Goal: Navigation & Orientation: Find specific page/section

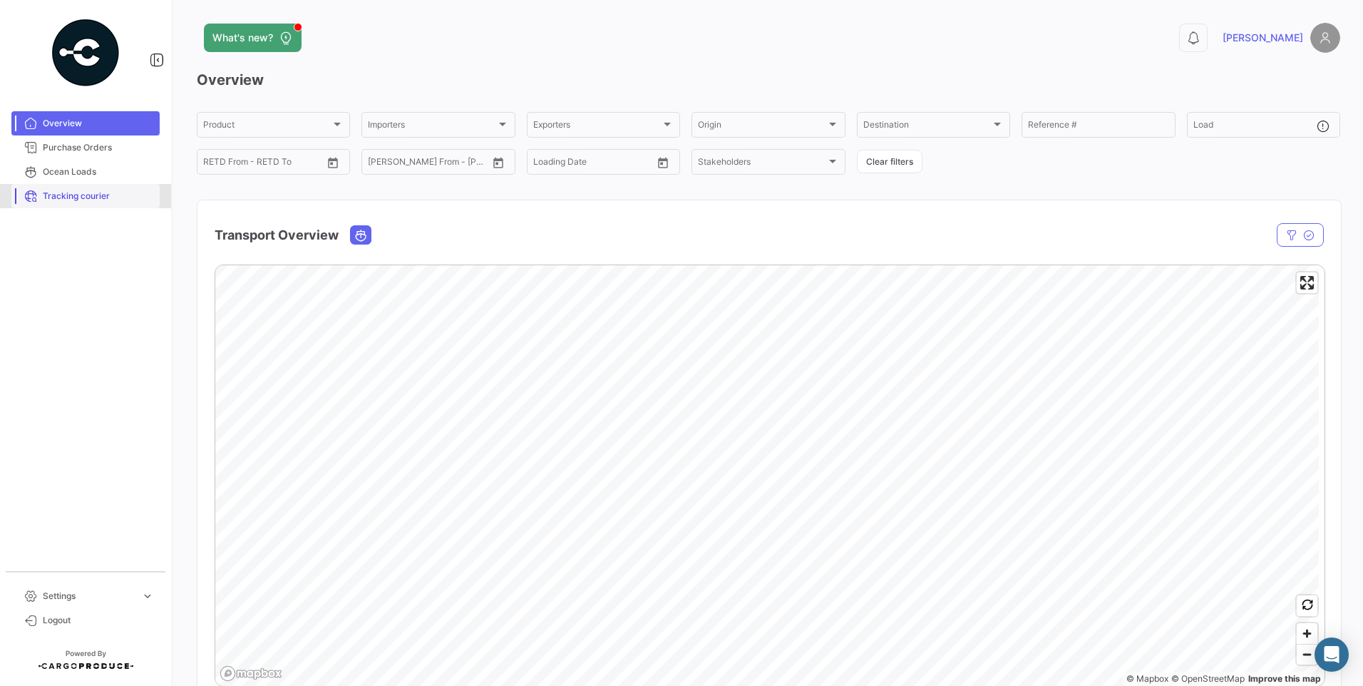
click at [105, 201] on span "Tracking courier" at bounding box center [98, 196] width 111 height 13
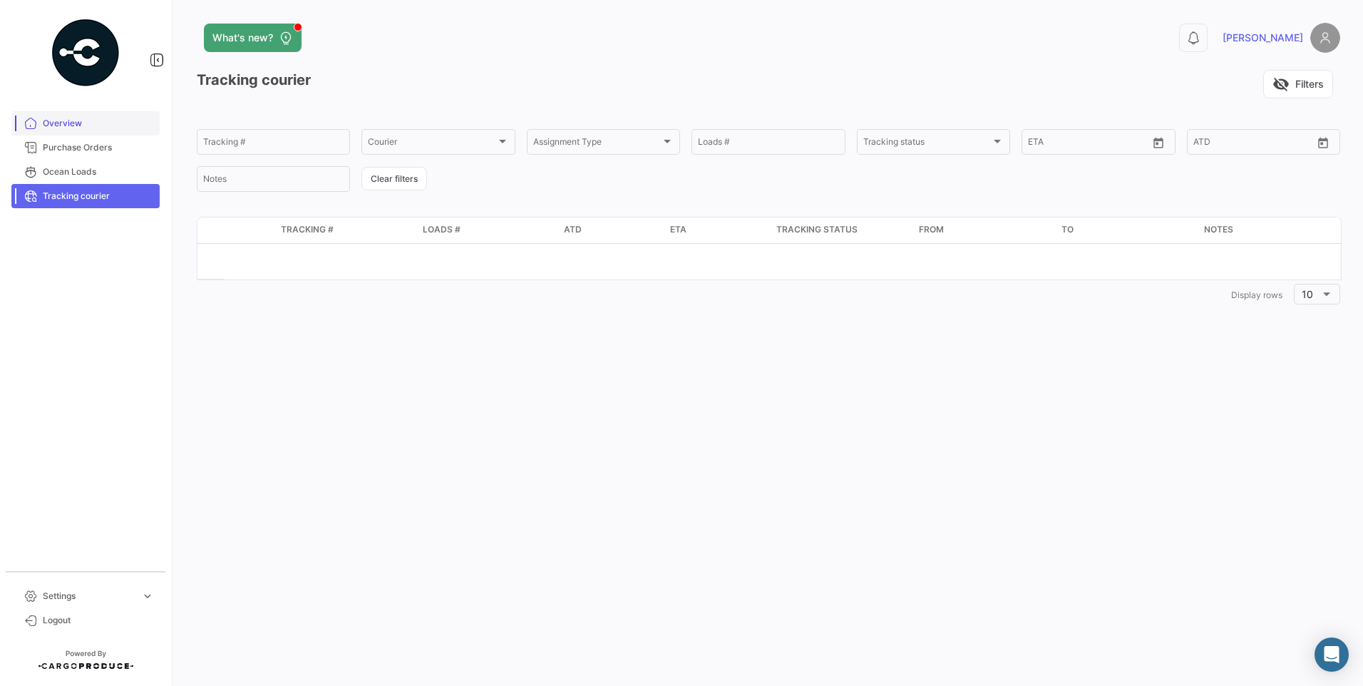
click at [75, 113] on link "Overview" at bounding box center [85, 123] width 148 height 24
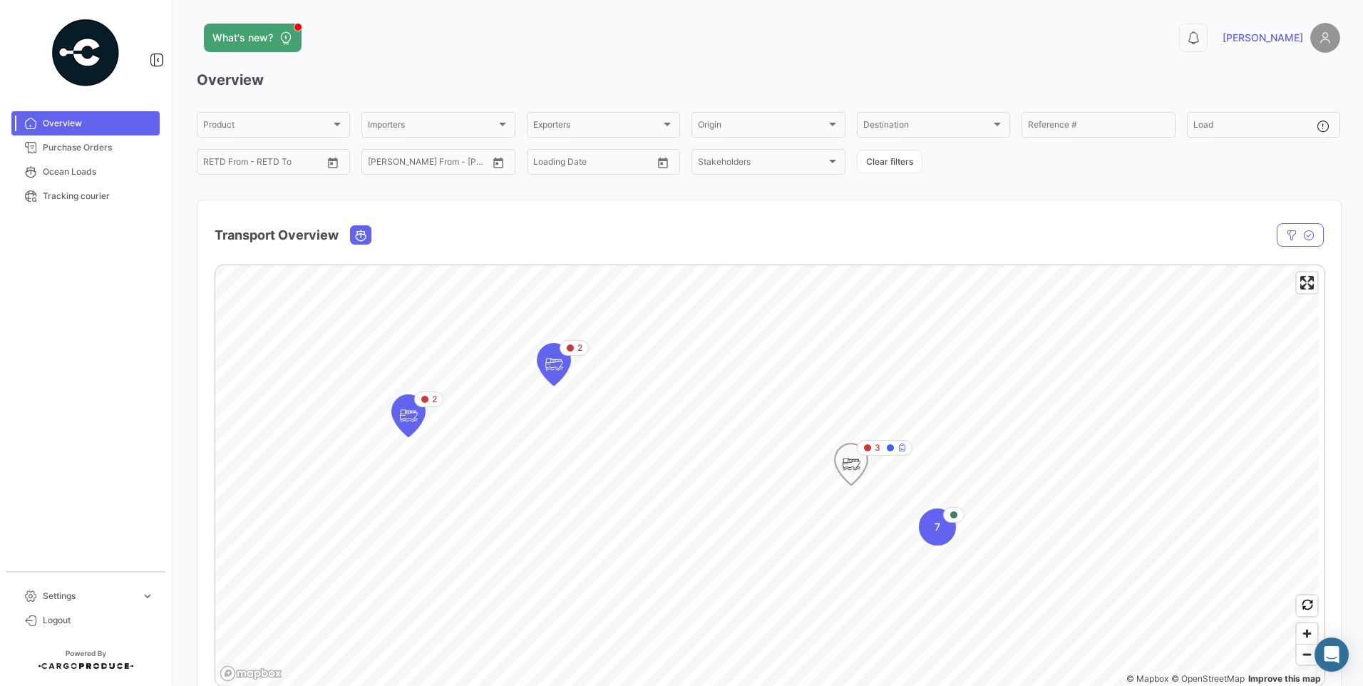
click at [899, 446] on icon "Map marker" at bounding box center [901, 447] width 9 height 9
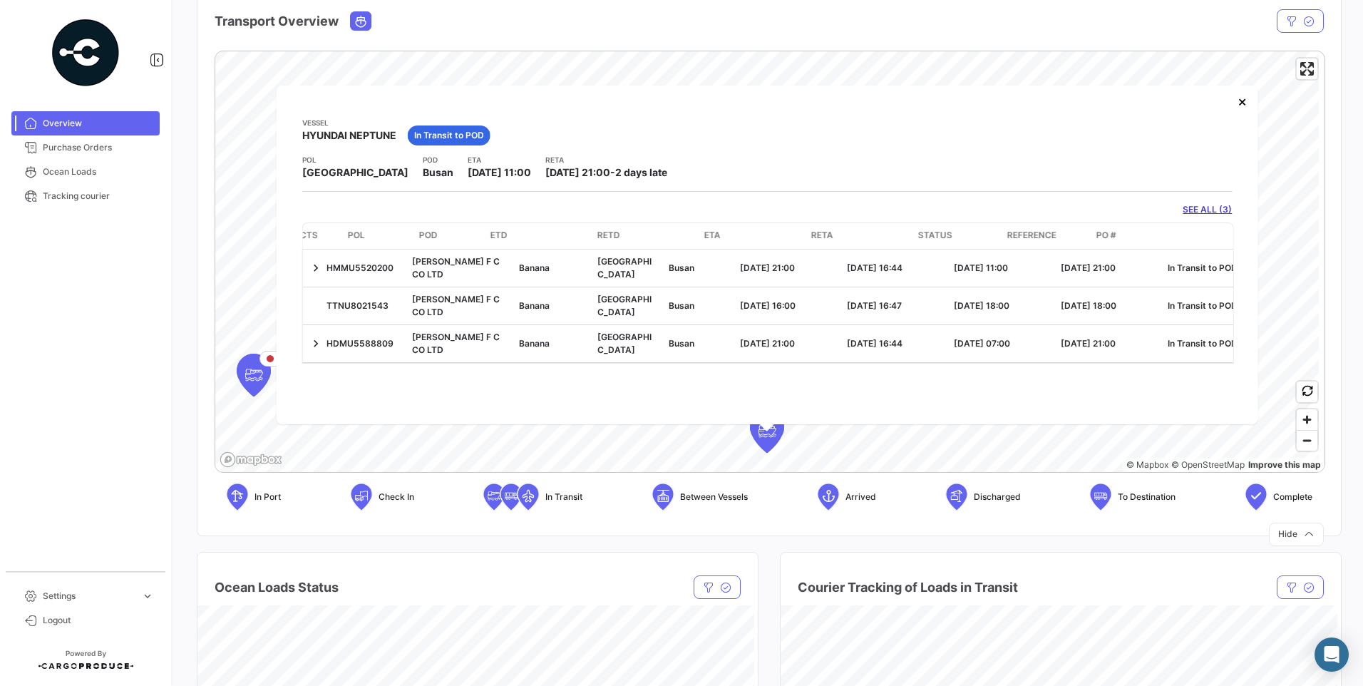
scroll to position [0, 249]
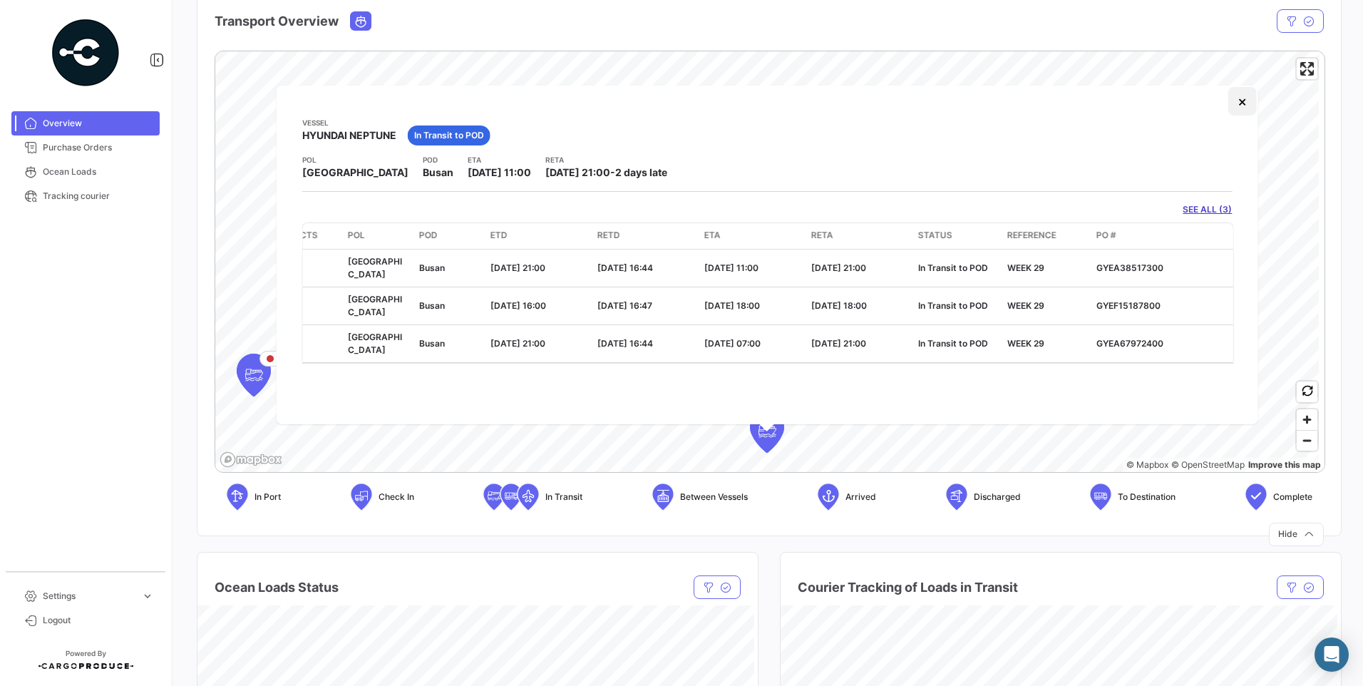
click at [1249, 105] on button "×" at bounding box center [1241, 101] width 29 height 29
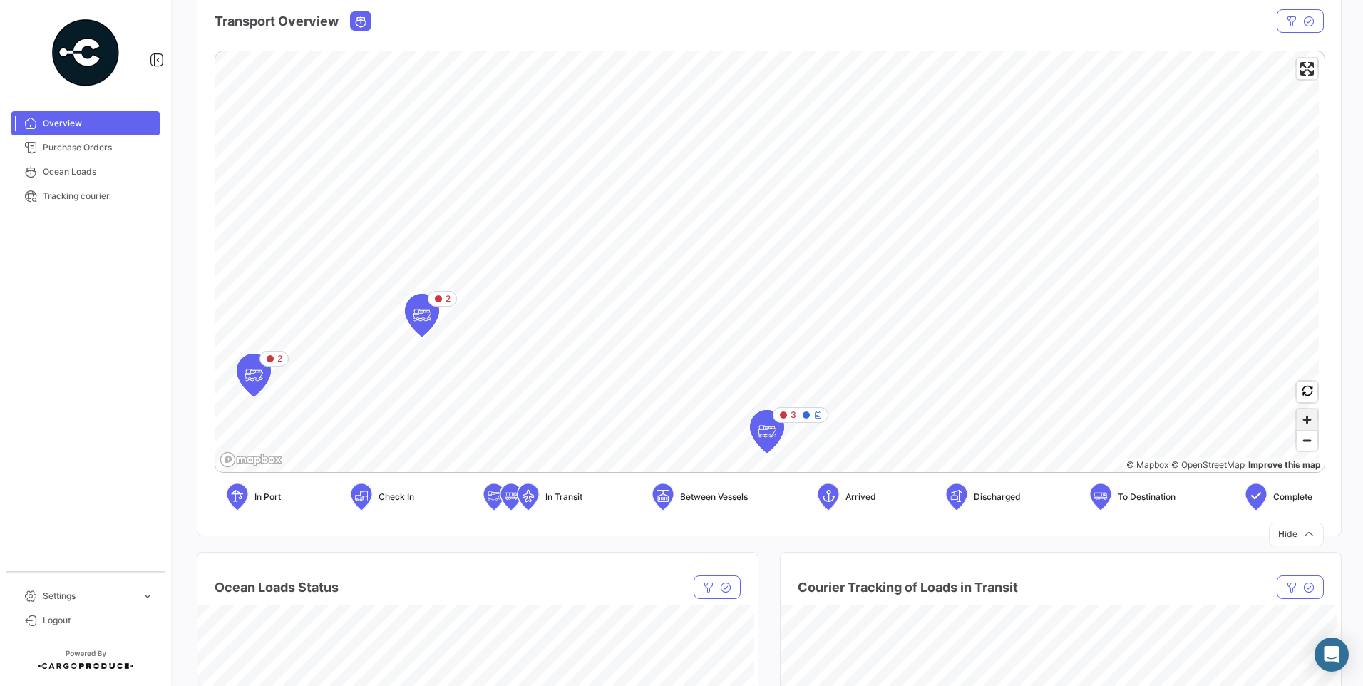
click at [1303, 417] on span "Zoom in" at bounding box center [1307, 419] width 21 height 21
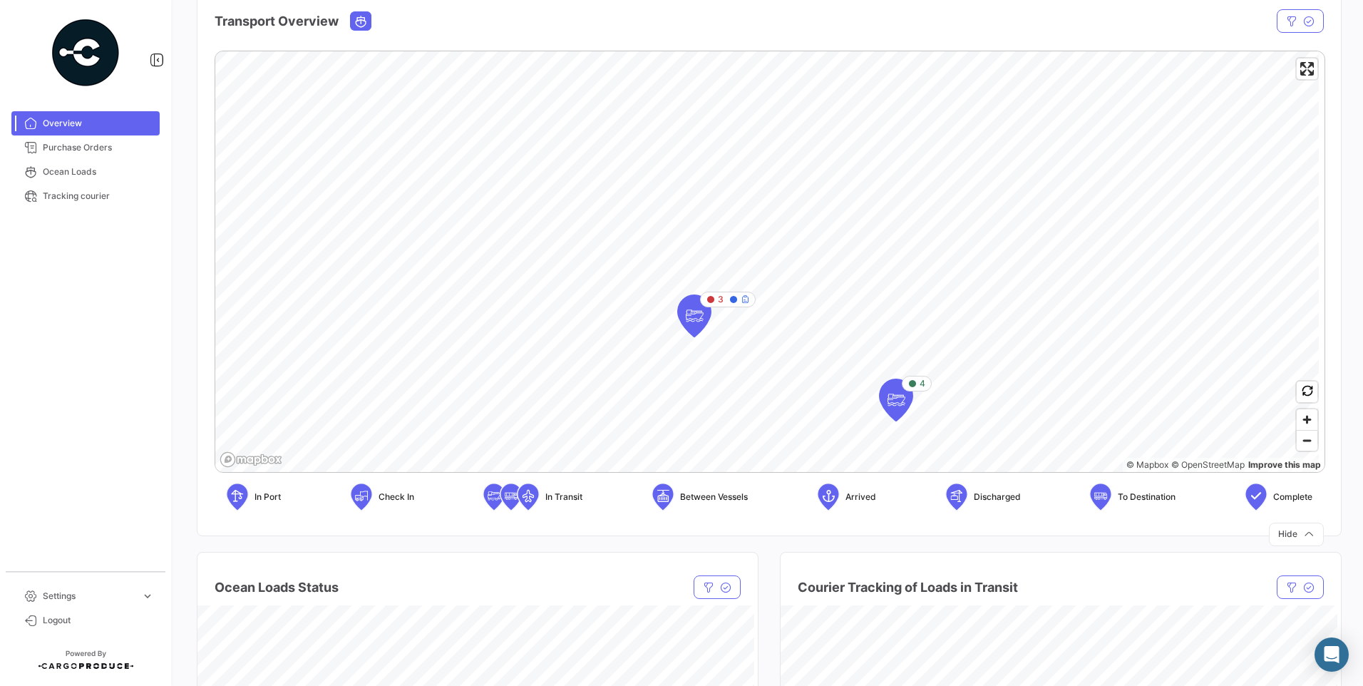
click at [852, 43] on div "3 4 © Mapbox © OpenStreetMap Improve this map In Port Check In In Transit Betwe…" at bounding box center [768, 286] width 1143 height 495
click at [1299, 420] on span "Zoom in" at bounding box center [1307, 419] width 21 height 21
click at [1297, 423] on span "Zoom in" at bounding box center [1307, 419] width 21 height 21
click at [1299, 423] on span "Zoom in" at bounding box center [1307, 419] width 21 height 21
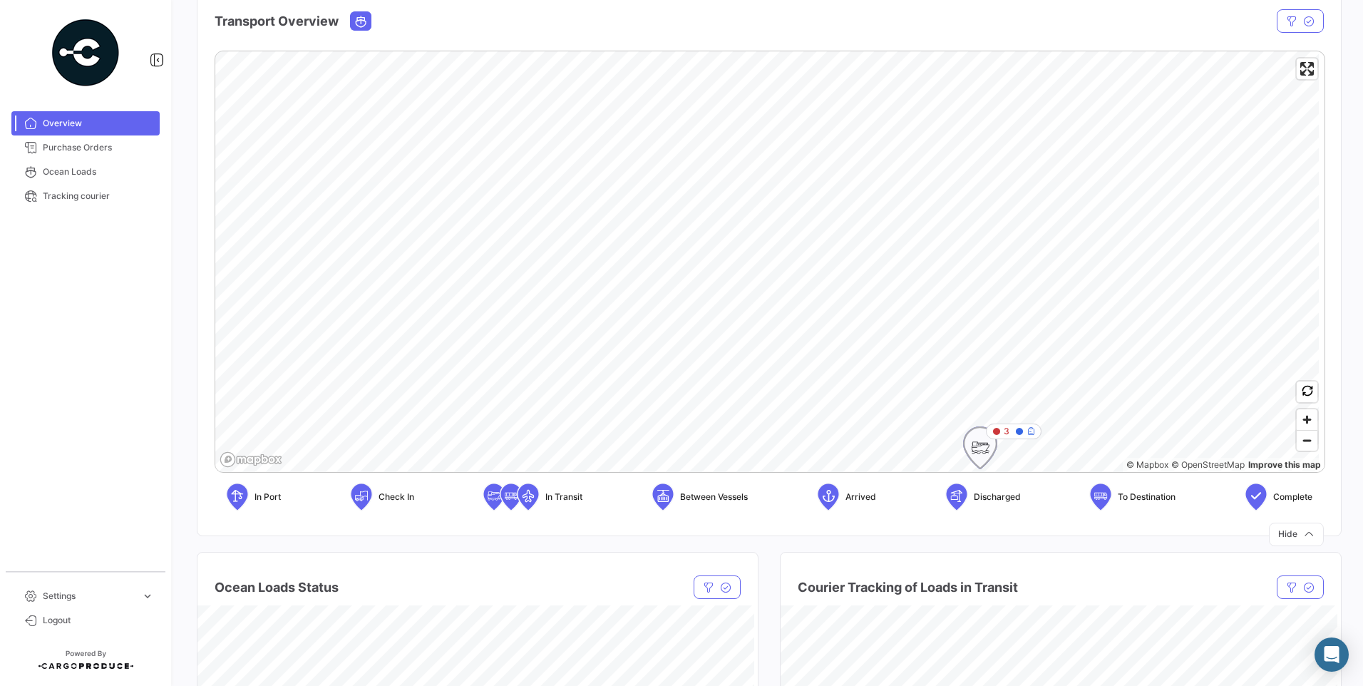
click at [1029, 428] on icon "Map marker" at bounding box center [1030, 431] width 9 height 9
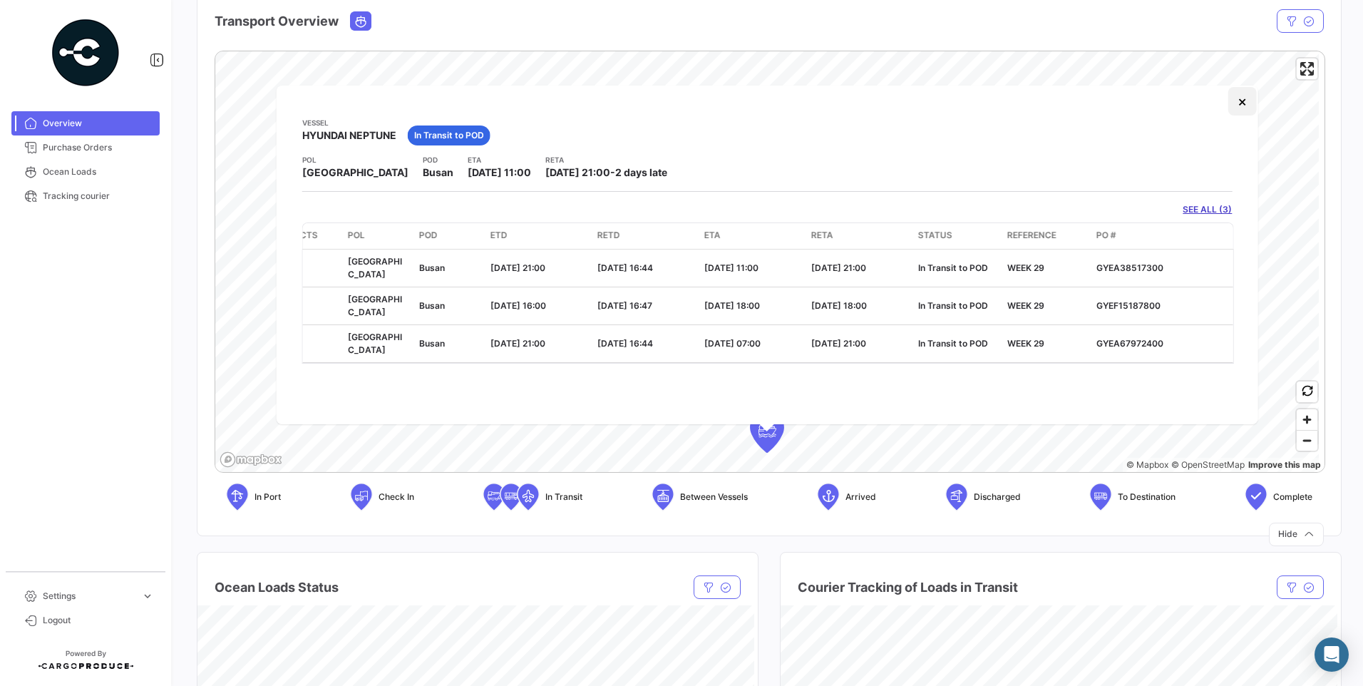
click at [1237, 101] on button "×" at bounding box center [1241, 101] width 29 height 29
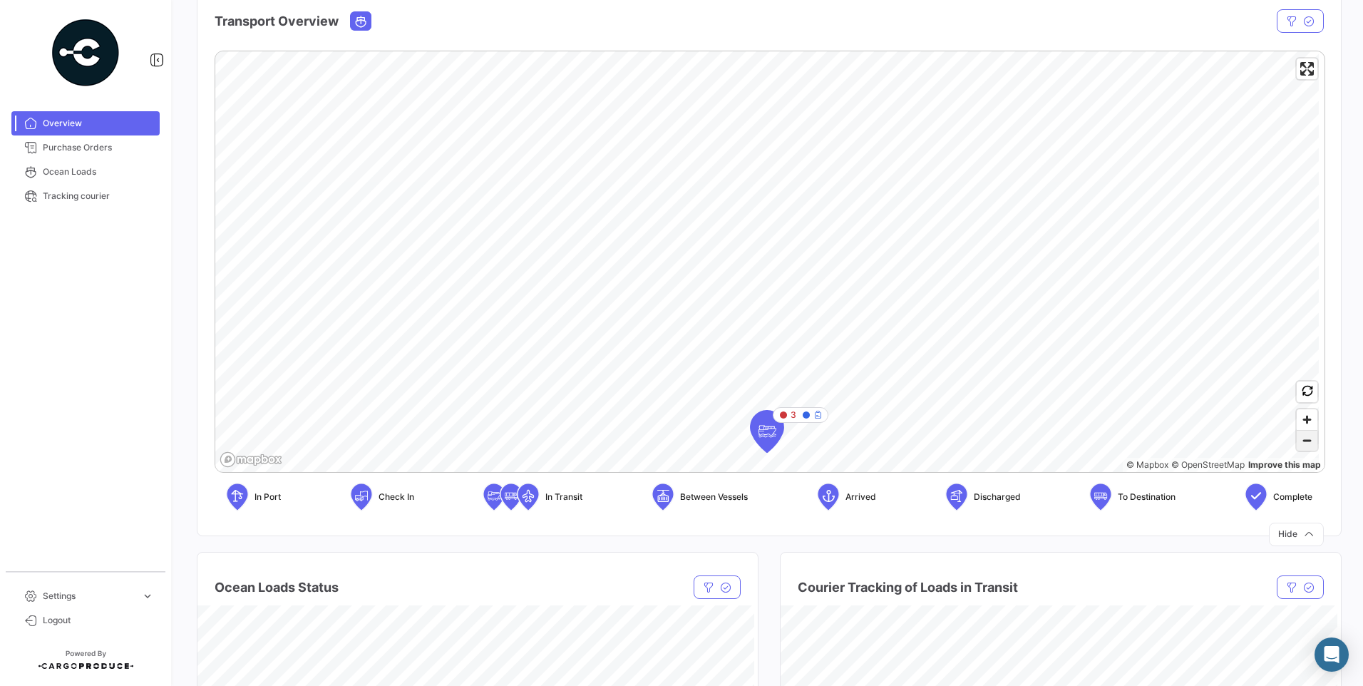
click at [1297, 443] on span "Zoom out" at bounding box center [1307, 441] width 21 height 20
click at [1299, 449] on span "Zoom out" at bounding box center [1307, 441] width 21 height 20
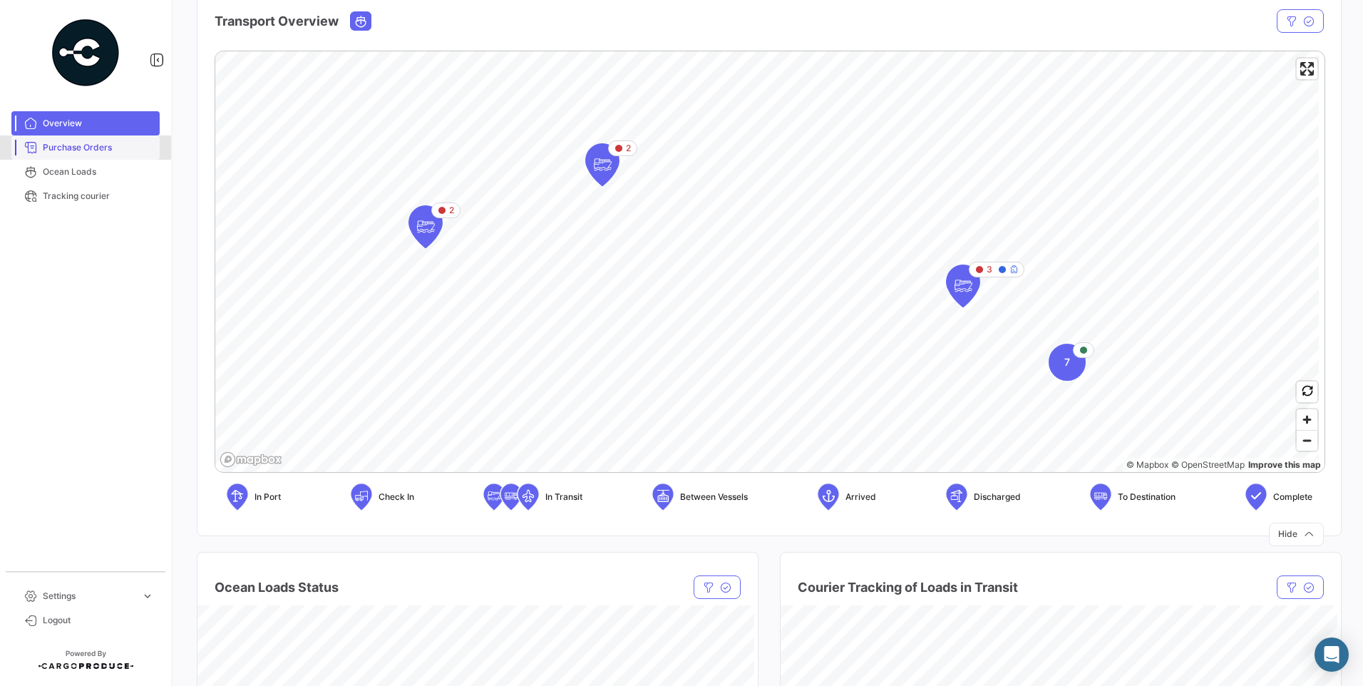
click at [110, 145] on span "Purchase Orders" at bounding box center [98, 147] width 111 height 13
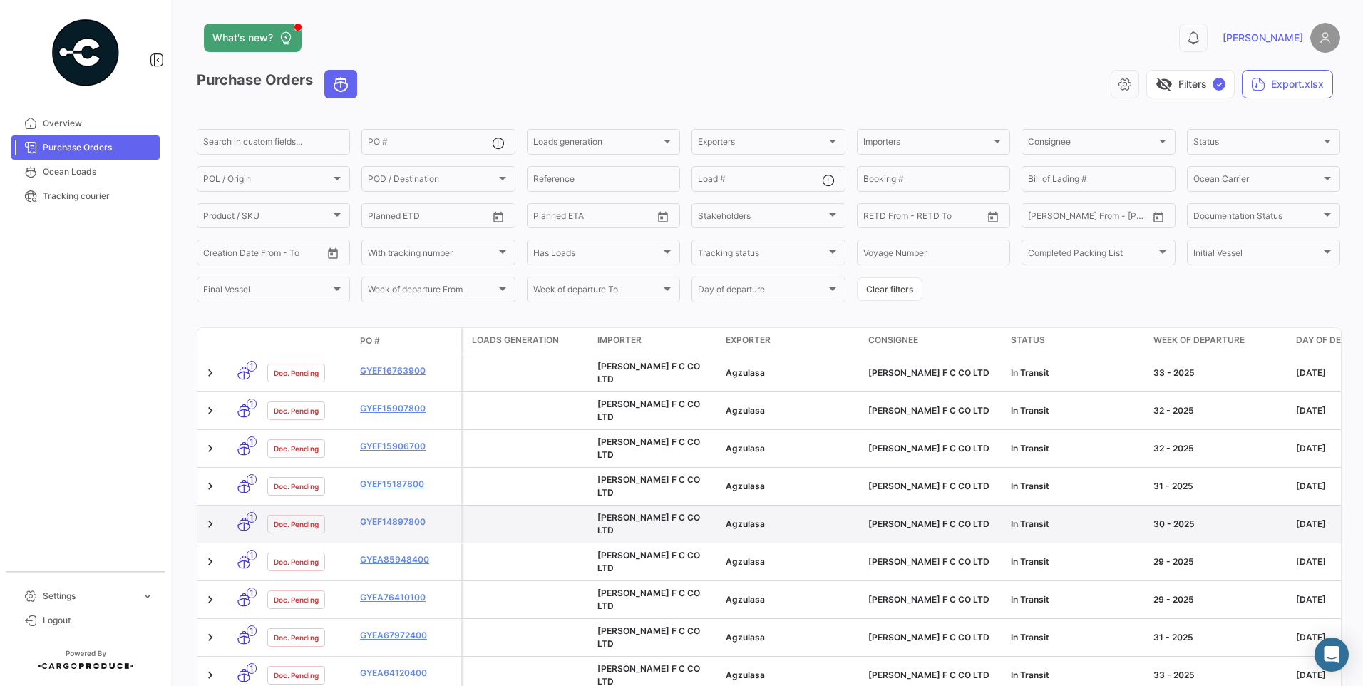
scroll to position [192, 0]
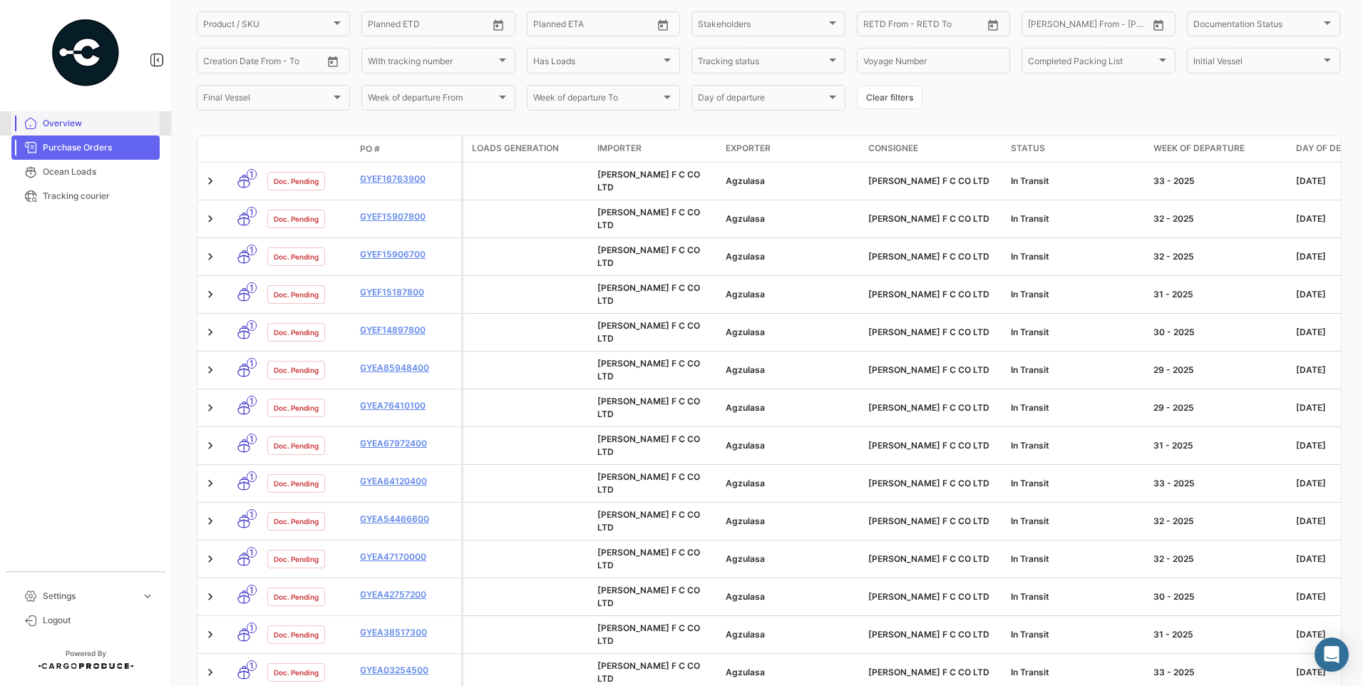
click at [70, 123] on span "Overview" at bounding box center [98, 123] width 111 height 13
